Goal: Obtain resource: Obtain resource

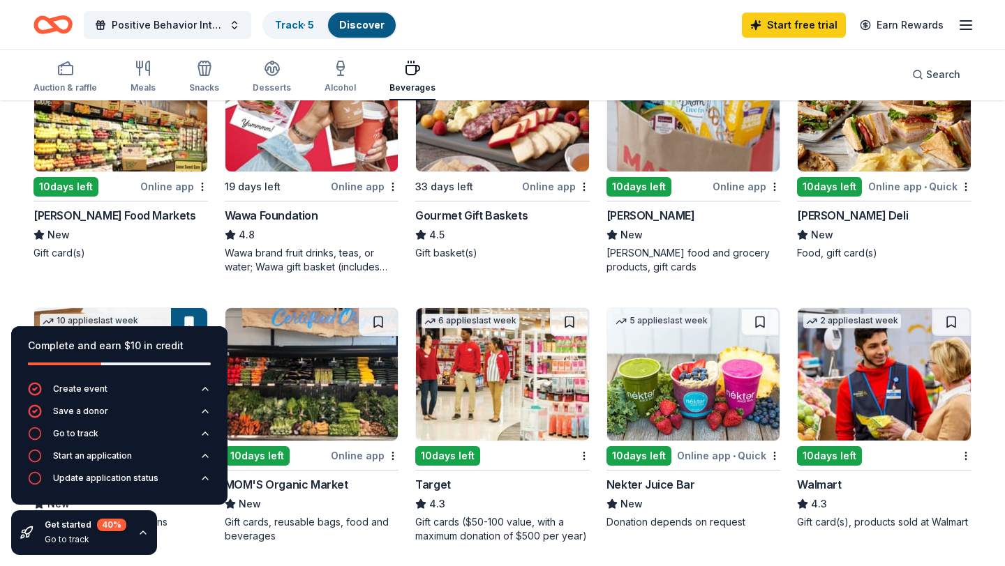
scroll to position [389, 0]
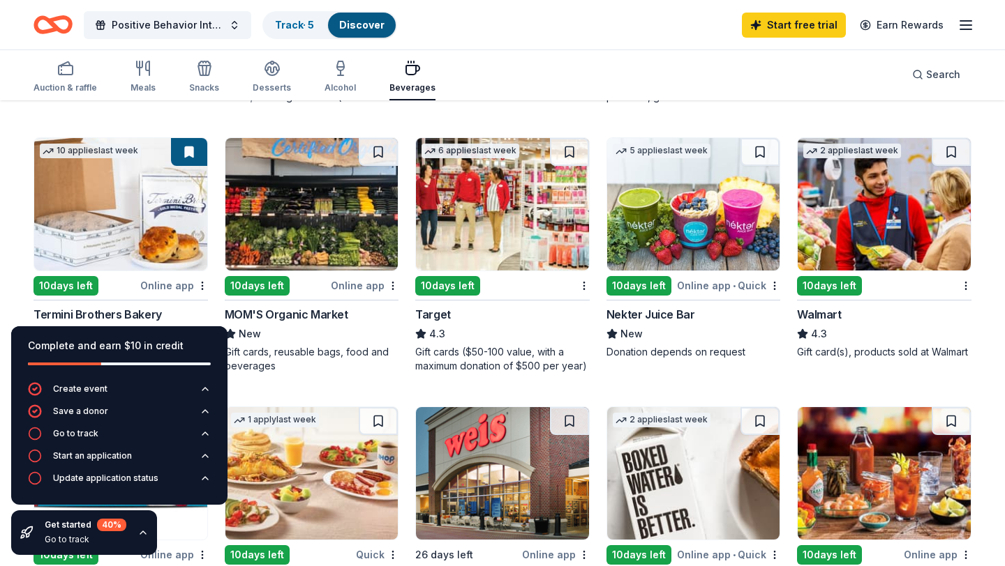
click at [443, 291] on div "10 days left" at bounding box center [447, 286] width 65 height 20
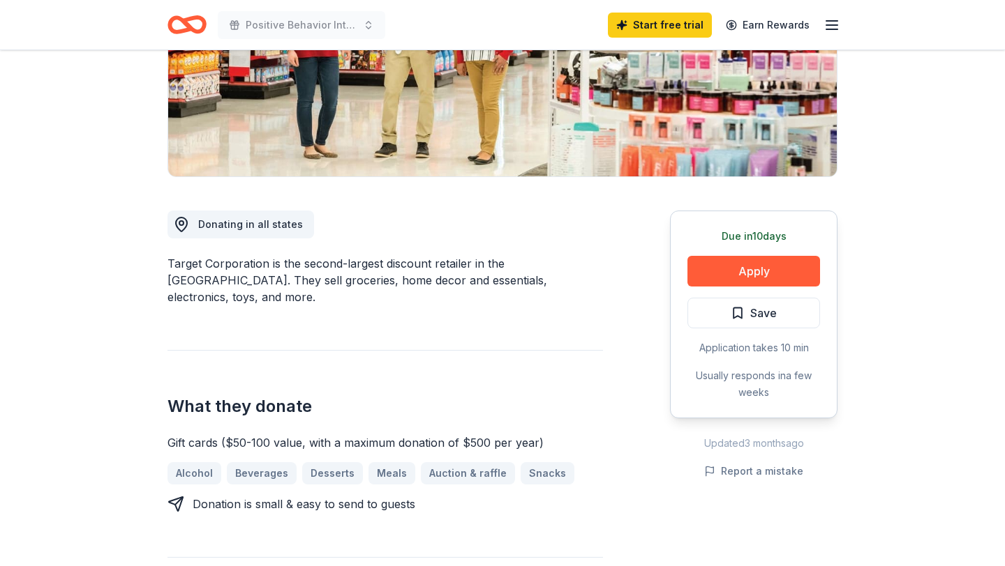
scroll to position [250, 0]
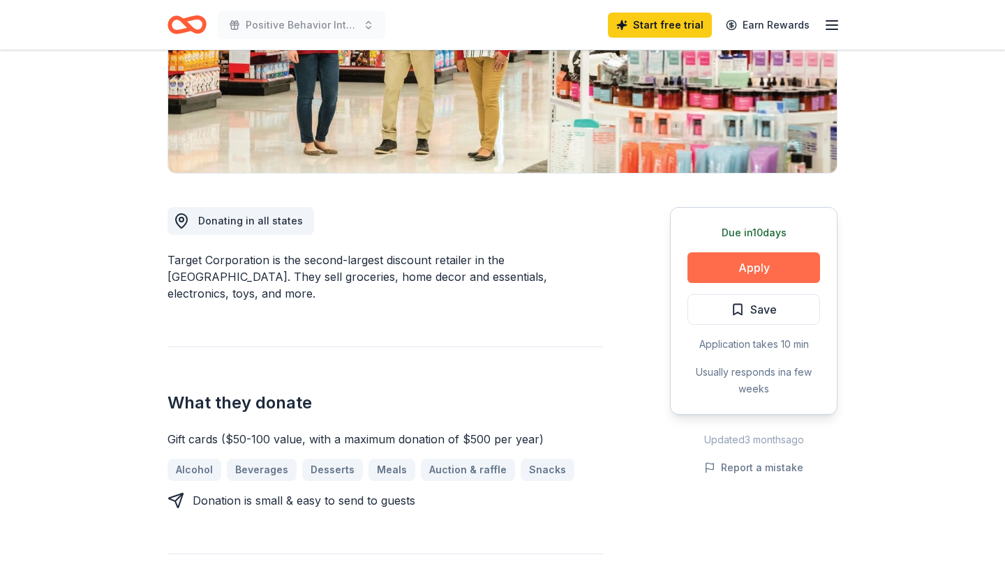
click at [773, 264] on button "Apply" at bounding box center [753, 268] width 133 height 31
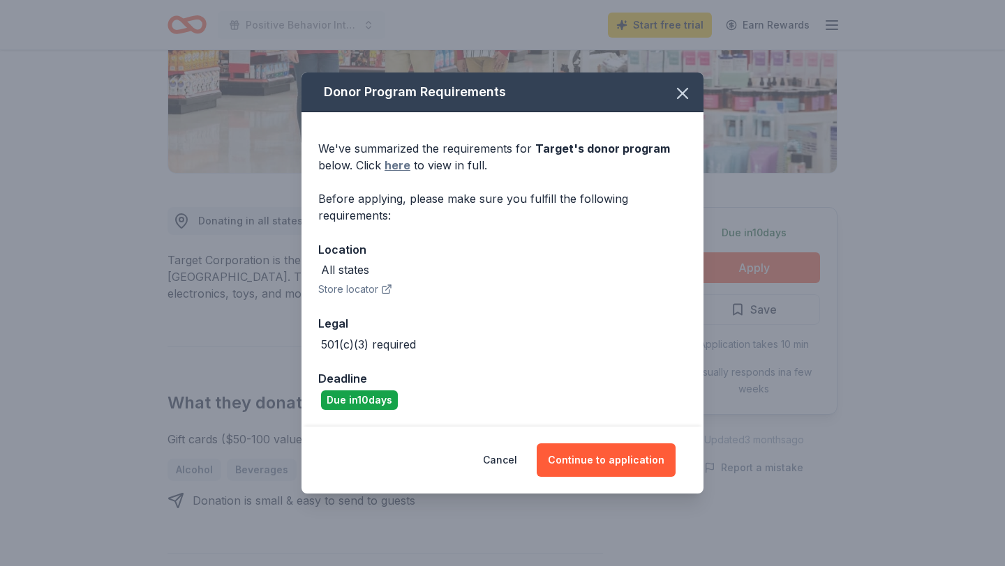
click at [400, 167] on link "here" at bounding box center [397, 165] width 26 height 17
click at [585, 457] on button "Continue to application" at bounding box center [605, 460] width 139 height 33
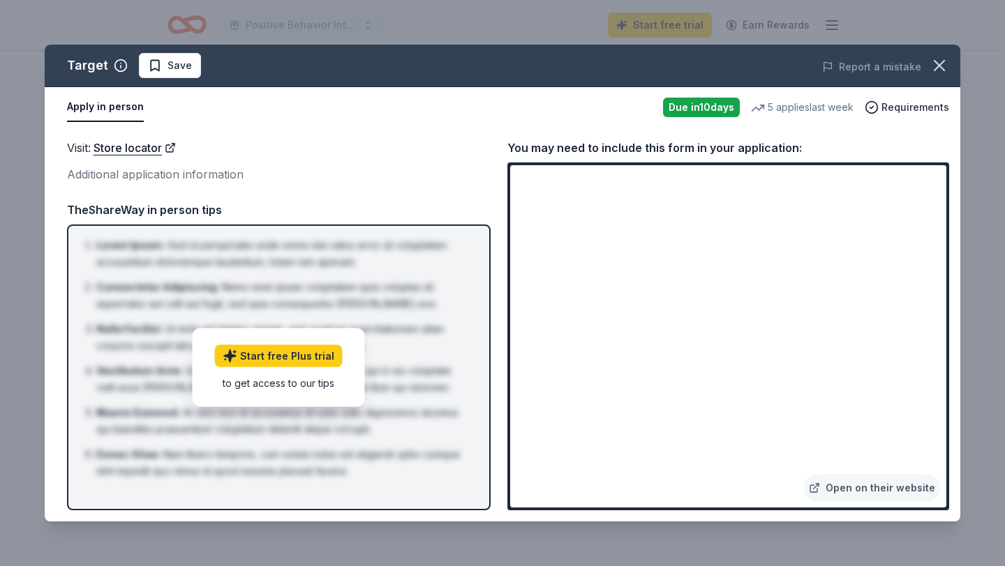
click at [328, 197] on div "Visit : Store locator Additional application information TheShareWay in person …" at bounding box center [278, 325] width 423 height 372
click at [865, 497] on link "Open on their website" at bounding box center [871, 488] width 137 height 28
click at [297, 356] on link "Start free Plus trial" at bounding box center [279, 356] width 128 height 22
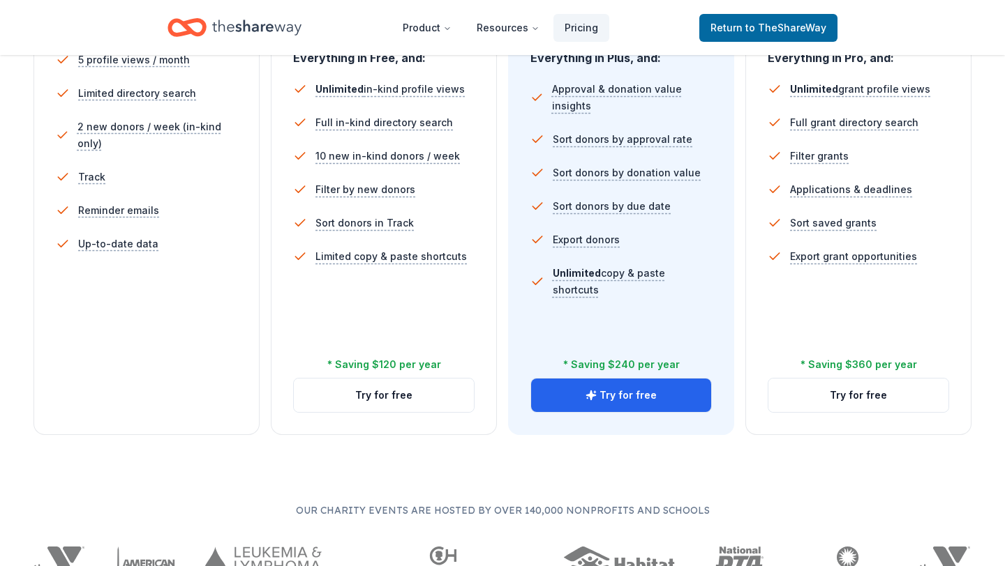
scroll to position [481, 0]
